Goal: Browse casually: Explore the website without a specific task or goal

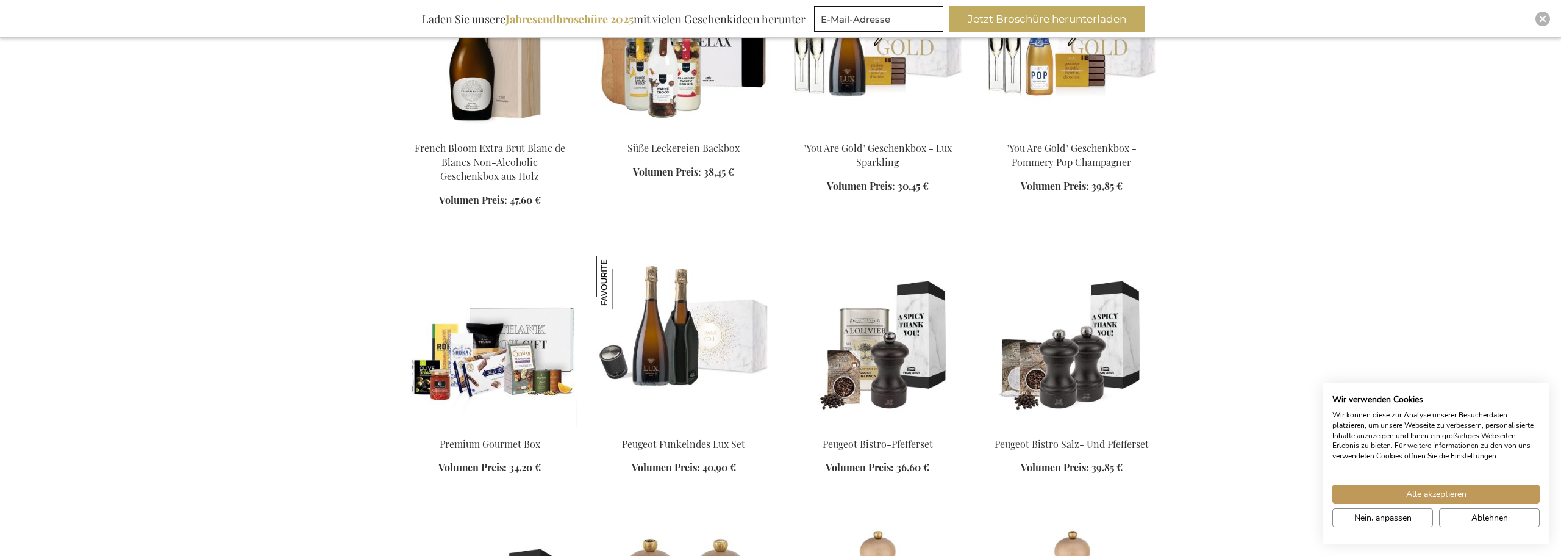
scroll to position [1150, 0]
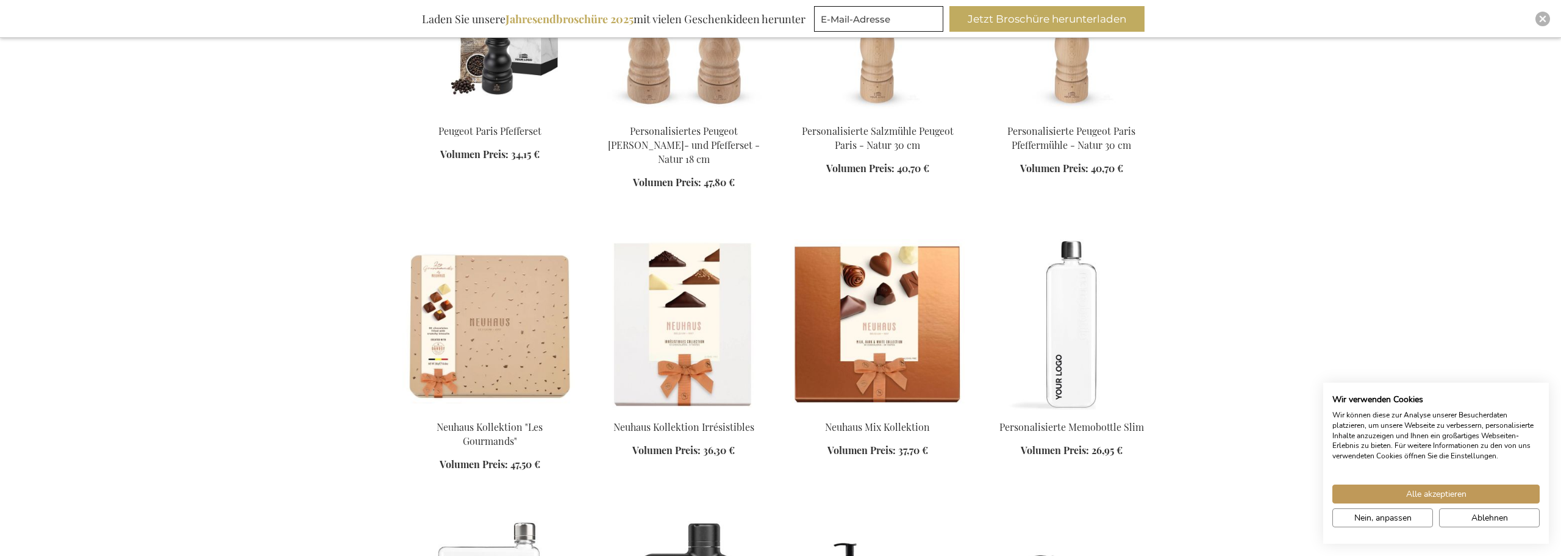
scroll to position [1791, 0]
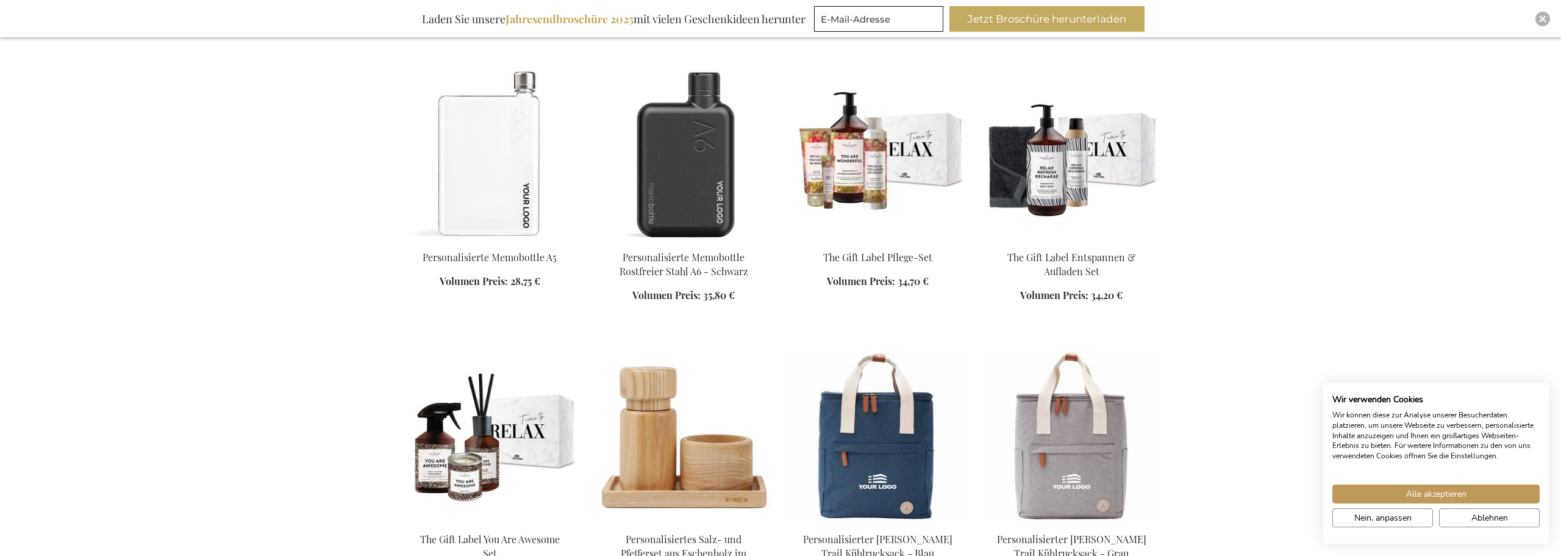
scroll to position [2220, 0]
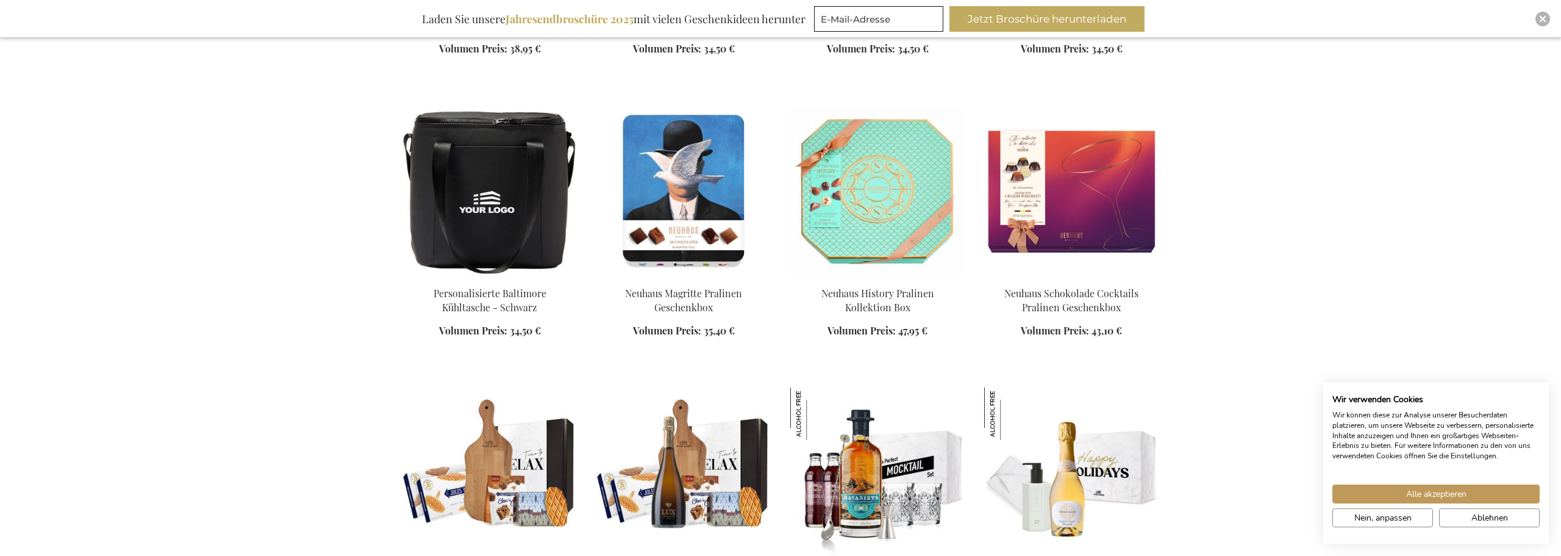
scroll to position [3314, 0]
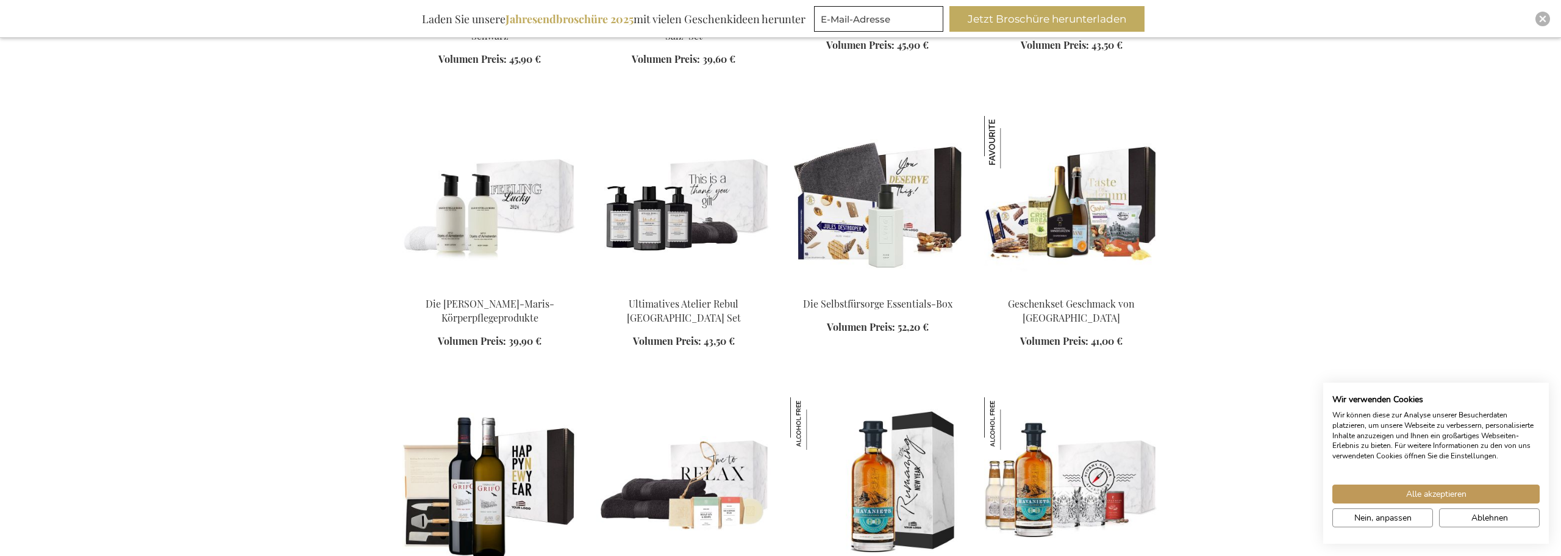
scroll to position [5439, 0]
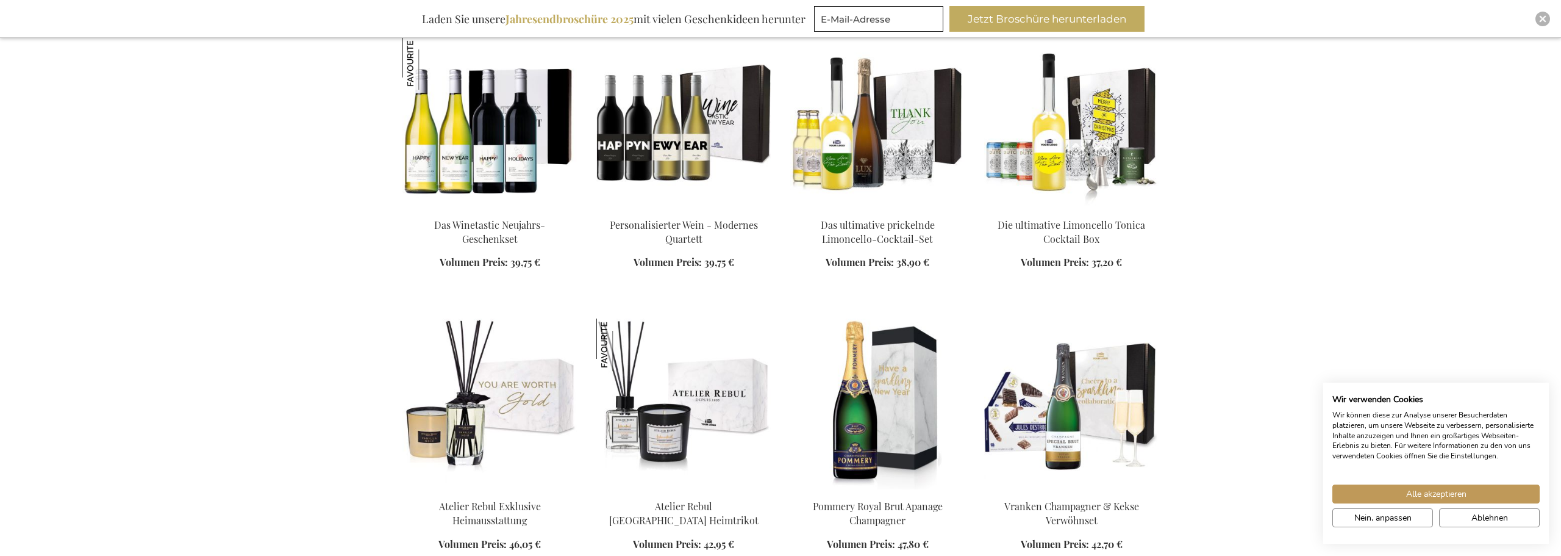
scroll to position [8737, 0]
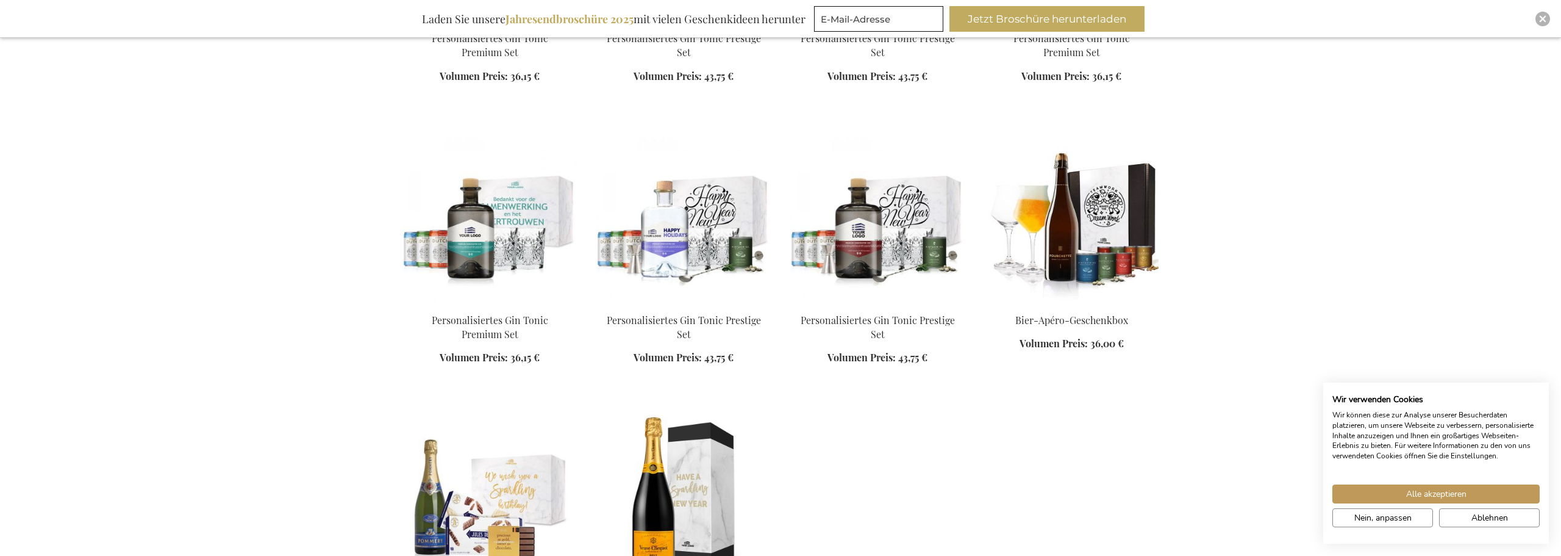
scroll to position [11327, 0]
